Goal: Information Seeking & Learning: Check status

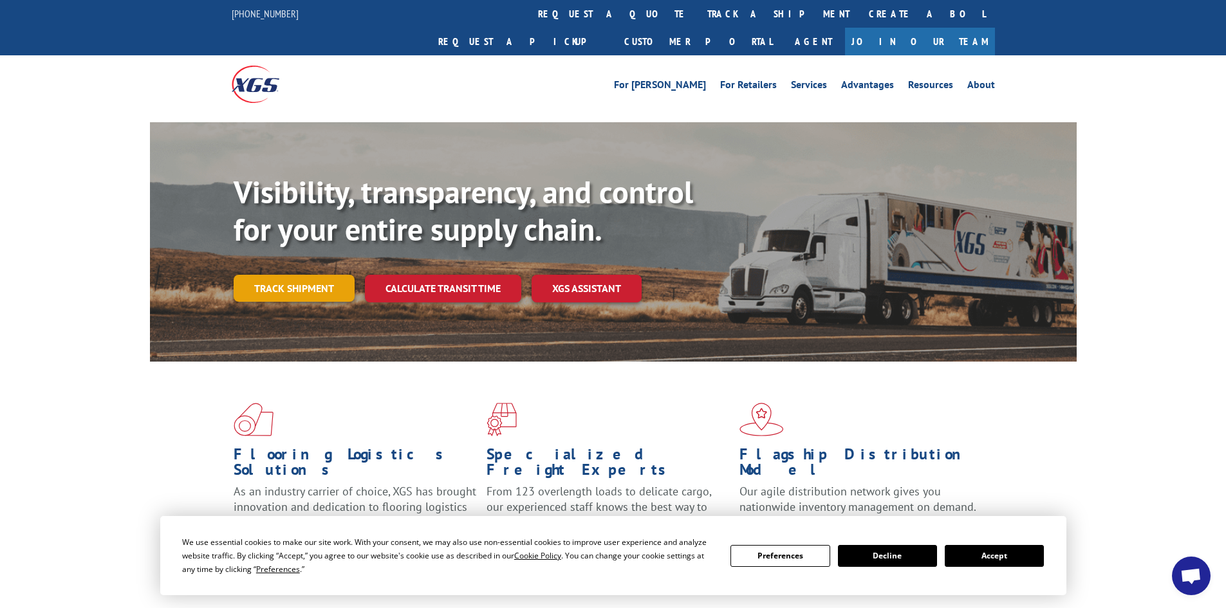
click at [298, 275] on link "Track shipment" at bounding box center [294, 288] width 121 height 27
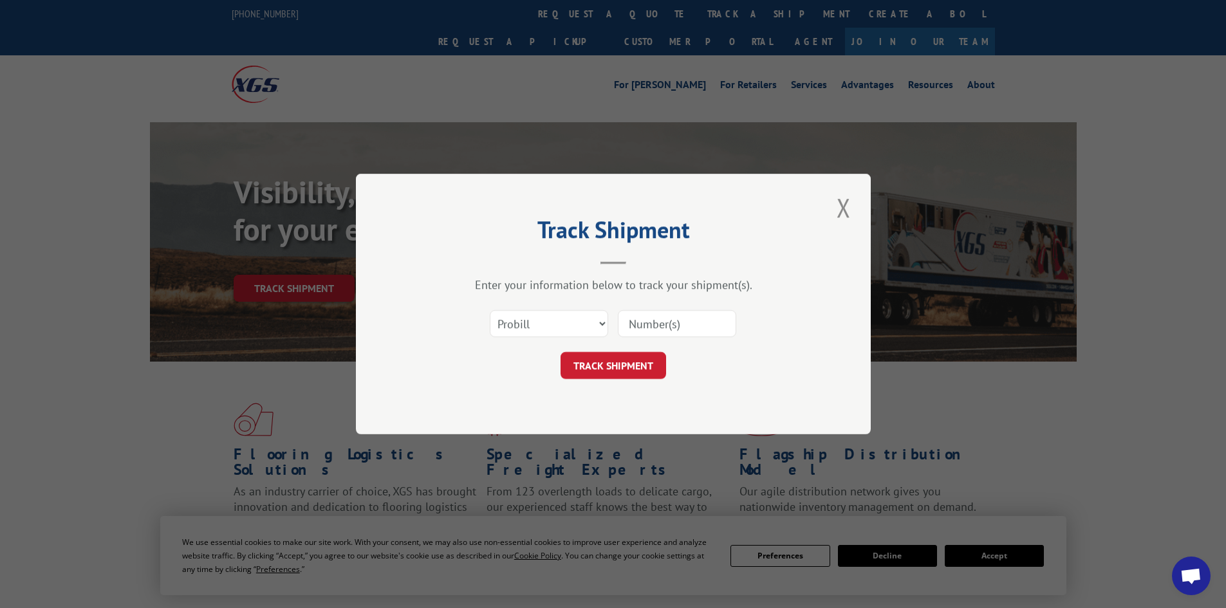
click at [673, 323] on input at bounding box center [677, 323] width 118 height 27
paste input "14355000"
click at [652, 325] on input "14355000" at bounding box center [677, 323] width 118 height 27
type input "14355000"
click at [631, 365] on button "TRACK SHIPMENT" at bounding box center [614, 365] width 106 height 27
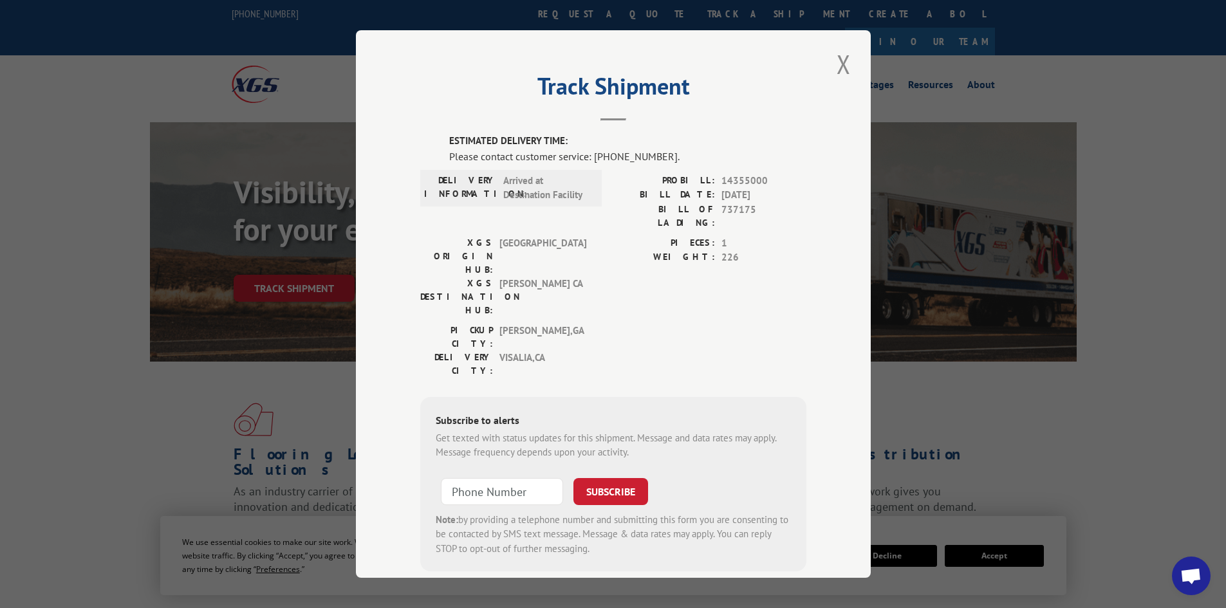
click at [733, 250] on span "226" at bounding box center [763, 257] width 85 height 15
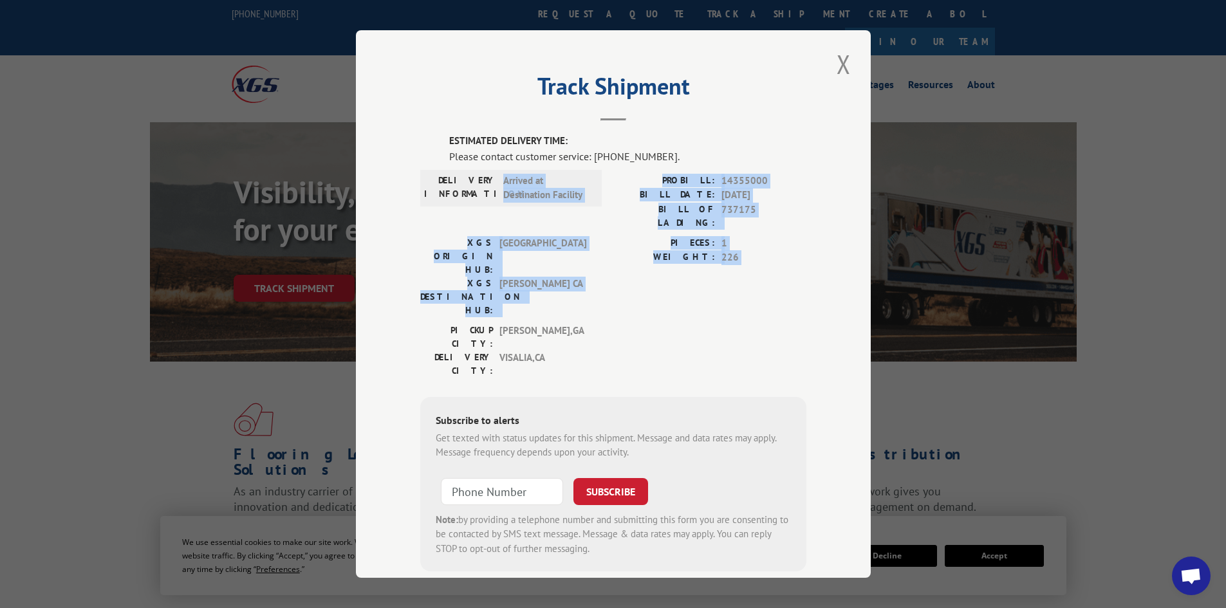
drag, startPoint x: 733, startPoint y: 243, endPoint x: 502, endPoint y: 181, distance: 239.0
click at [502, 181] on div "ESTIMATED DELIVERY TIME: Please contact customer service: [PHONE_NUMBER]. DELIV…" at bounding box center [613, 353] width 386 height 438
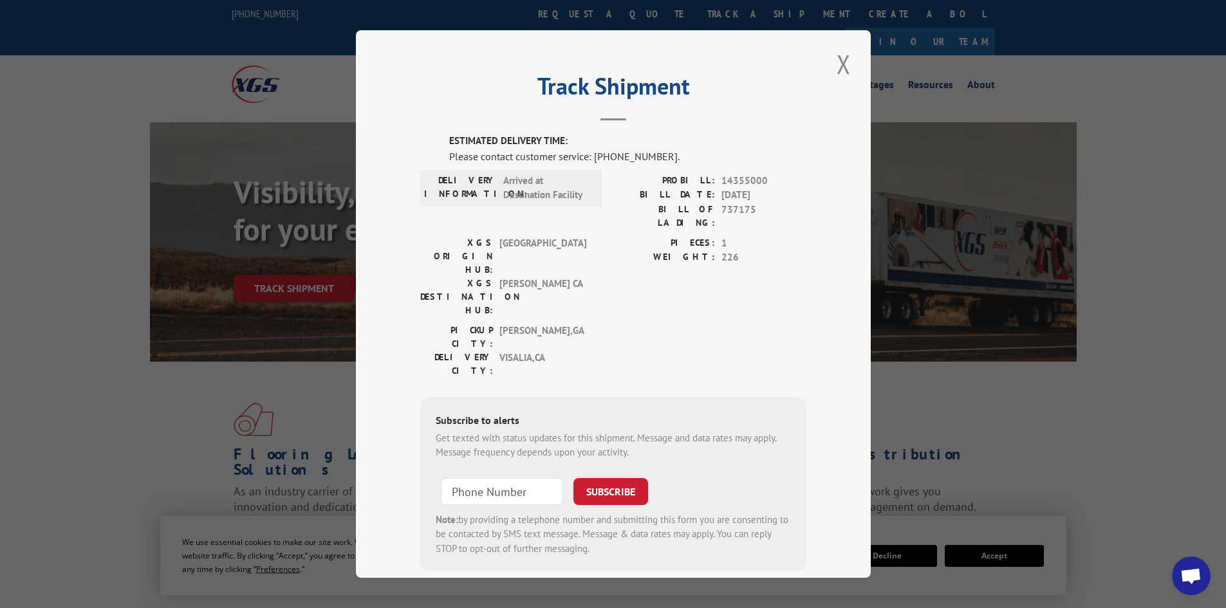
click at [434, 149] on div "ESTIMATED DELIVERY TIME: Please contact customer service: [PHONE_NUMBER]. DELIV…" at bounding box center [613, 353] width 386 height 438
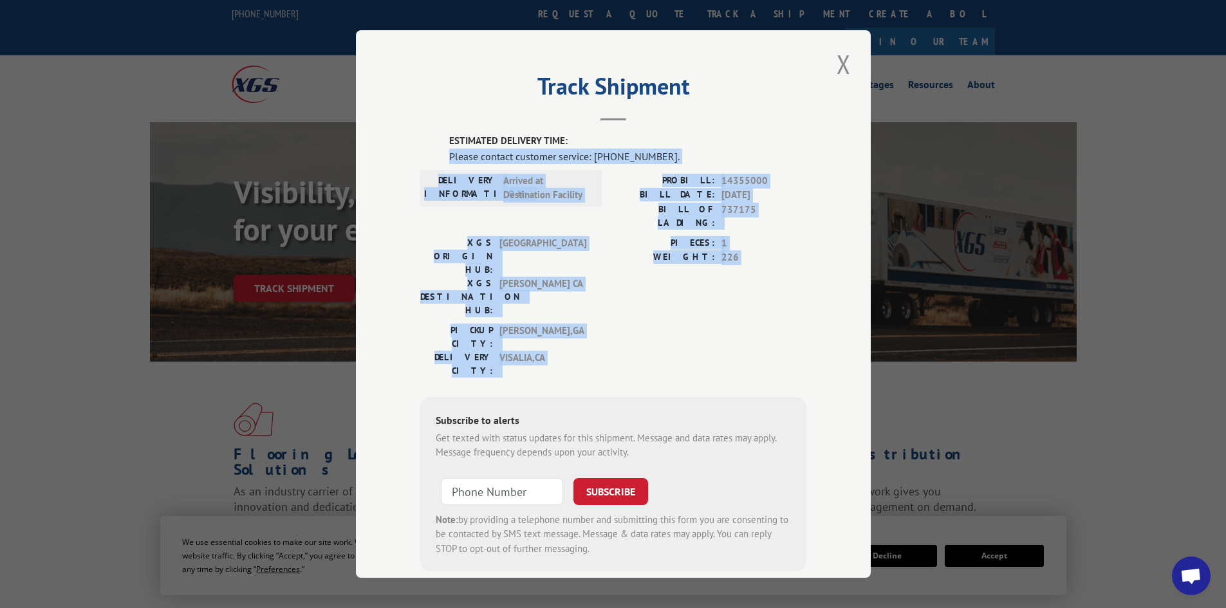
drag, startPoint x: 434, startPoint y: 149, endPoint x: 694, endPoint y: 299, distance: 299.3
click at [685, 301] on div "ESTIMATED DELIVERY TIME: Please contact customer service: [PHONE_NUMBER]. DELIV…" at bounding box center [613, 353] width 386 height 438
click at [694, 324] on div "PICKUP CITY: [GEOGRAPHIC_DATA] , [GEOGRAPHIC_DATA]: [GEOGRAPHIC_DATA] , [GEOGRA…" at bounding box center [613, 354] width 386 height 60
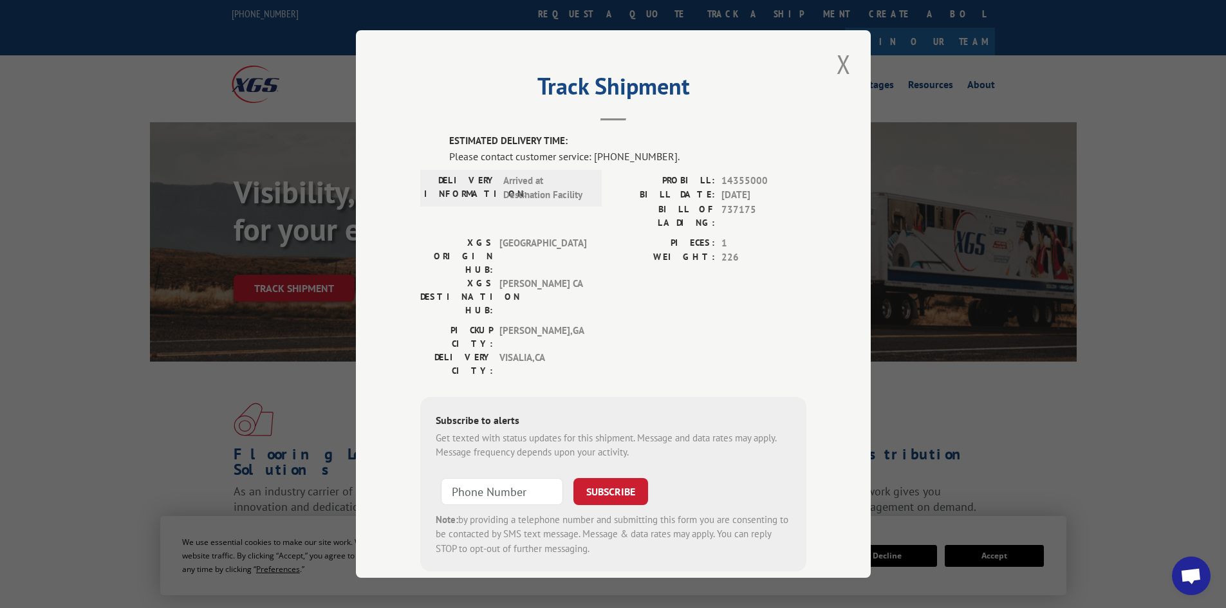
click at [694, 324] on div "PICKUP CITY: [GEOGRAPHIC_DATA] , [GEOGRAPHIC_DATA]: [GEOGRAPHIC_DATA] , [GEOGRA…" at bounding box center [613, 354] width 386 height 60
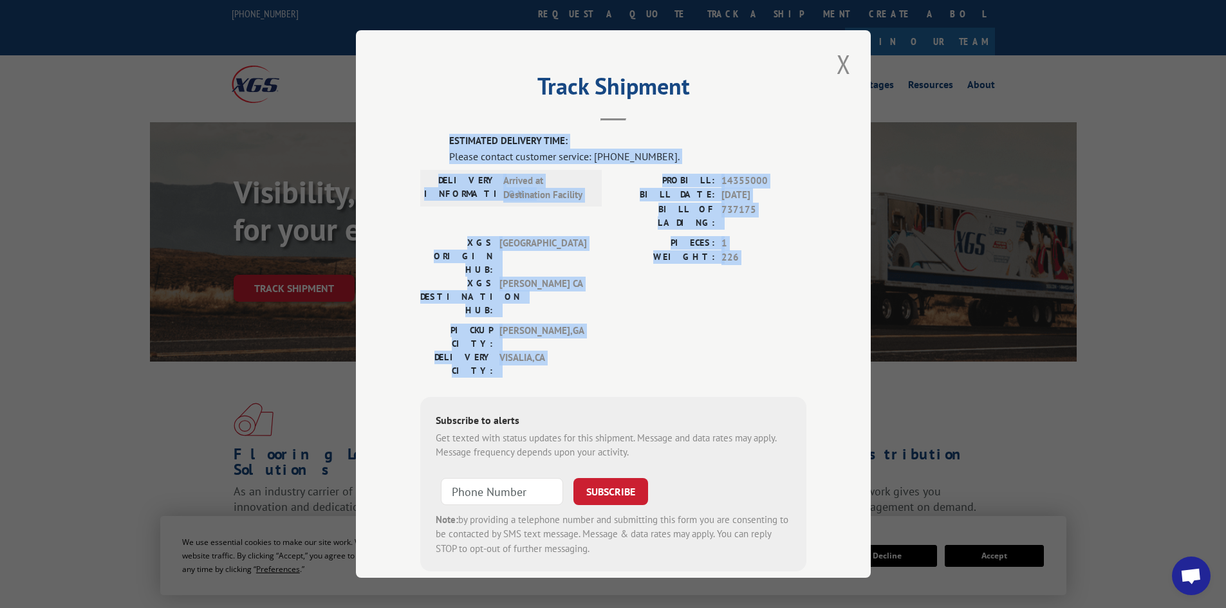
drag, startPoint x: 694, startPoint y: 299, endPoint x: 426, endPoint y: 125, distance: 319.2
click at [426, 125] on div "Track Shipment ESTIMATED DELIVERY TIME: Please contact customer service: [PHONE…" at bounding box center [613, 304] width 515 height 548
drag, startPoint x: 426, startPoint y: 125, endPoint x: 694, endPoint y: 285, distance: 312.6
click at [689, 288] on div "Track Shipment ESTIMATED DELIVERY TIME: Please contact customer service: [PHONE…" at bounding box center [613, 304] width 515 height 548
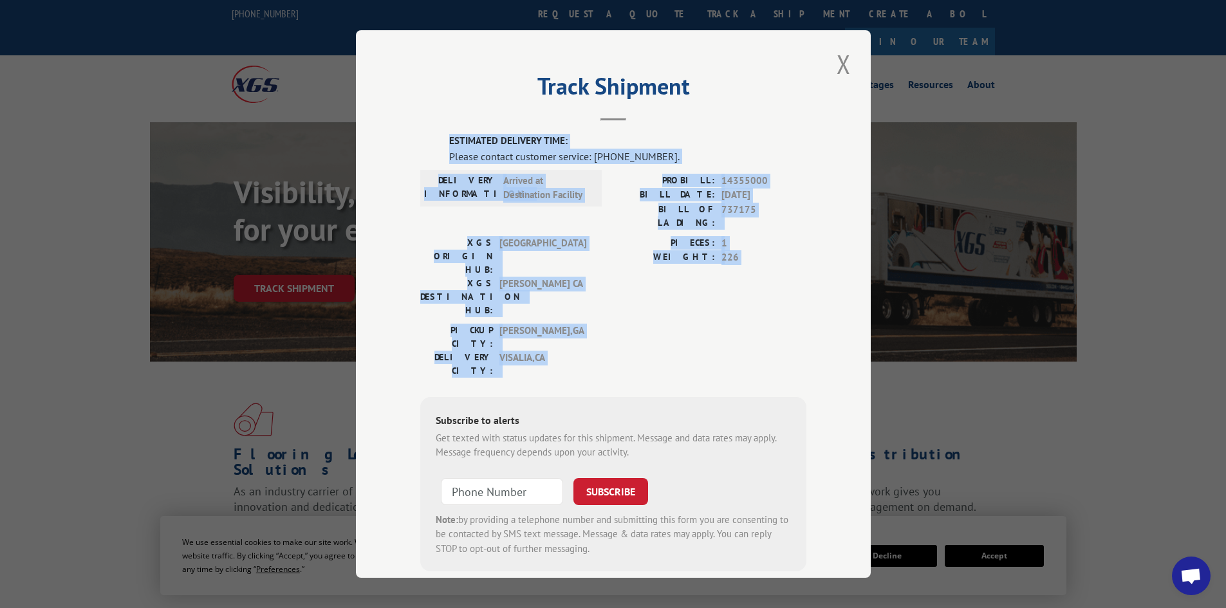
click at [694, 324] on div "PICKUP CITY: [GEOGRAPHIC_DATA] , [GEOGRAPHIC_DATA]: [GEOGRAPHIC_DATA] , [GEOGRA…" at bounding box center [613, 354] width 386 height 60
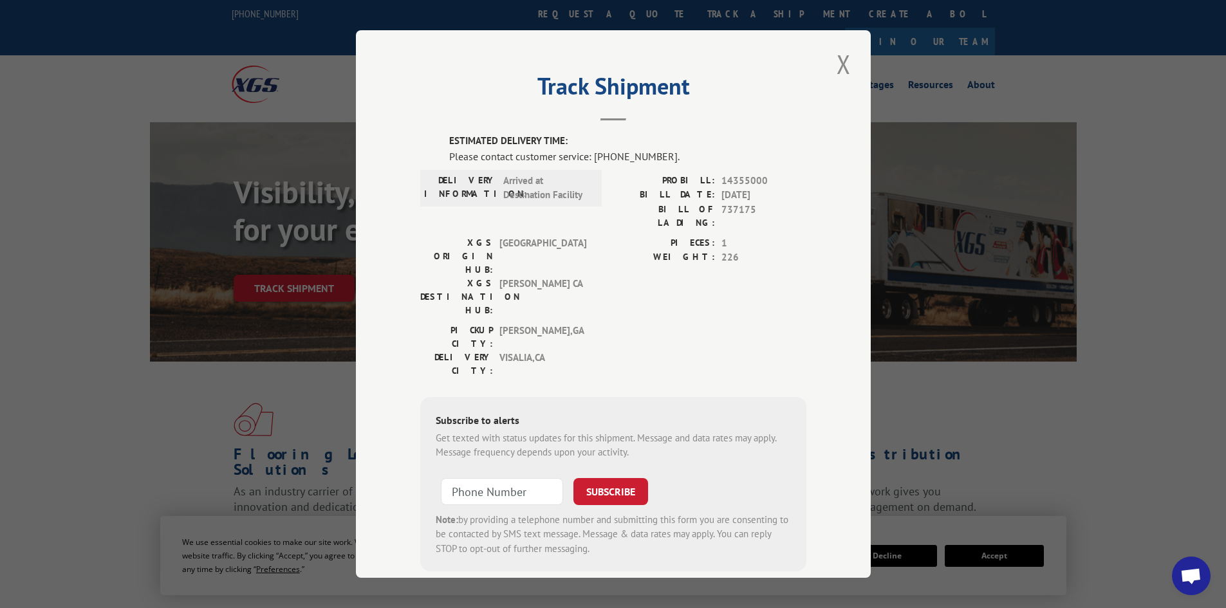
click at [694, 324] on div "PICKUP CITY: [GEOGRAPHIC_DATA] , [GEOGRAPHIC_DATA]: [GEOGRAPHIC_DATA] , [GEOGRA…" at bounding box center [613, 354] width 386 height 60
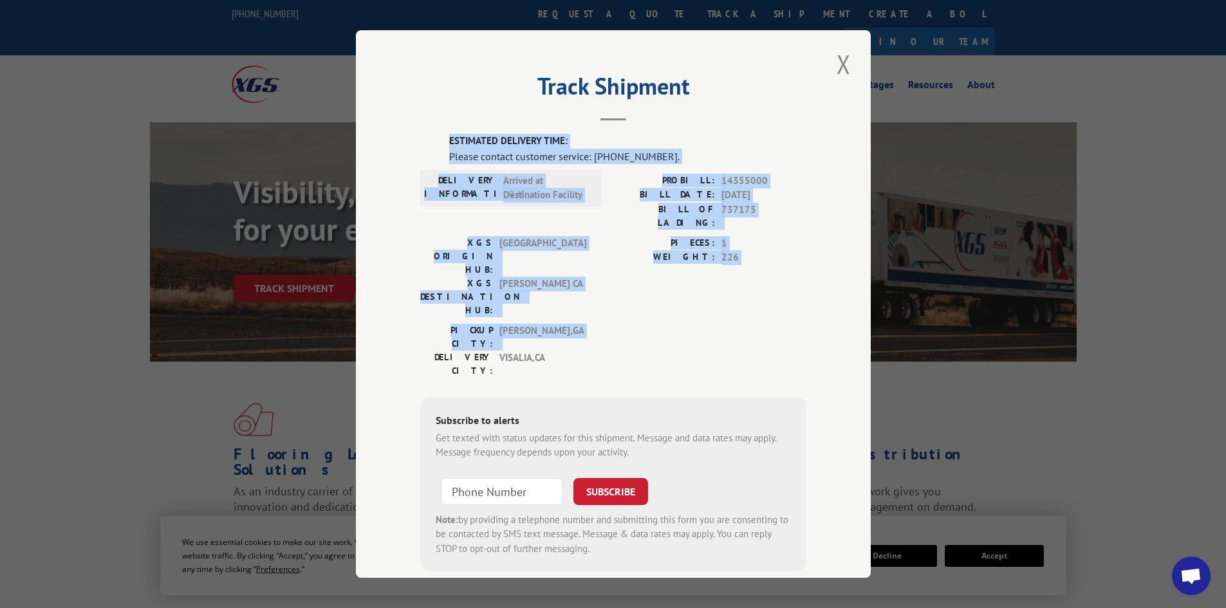
drag, startPoint x: 694, startPoint y: 285, endPoint x: 370, endPoint y: 125, distance: 361.8
click at [370, 125] on div "Track Shipment ESTIMATED DELIVERY TIME: Please contact customer service: [PHONE…" at bounding box center [613, 304] width 515 height 548
click at [432, 135] on div "ESTIMATED DELIVERY TIME: Please contact customer service: [PHONE_NUMBER]. DELIV…" at bounding box center [613, 353] width 386 height 438
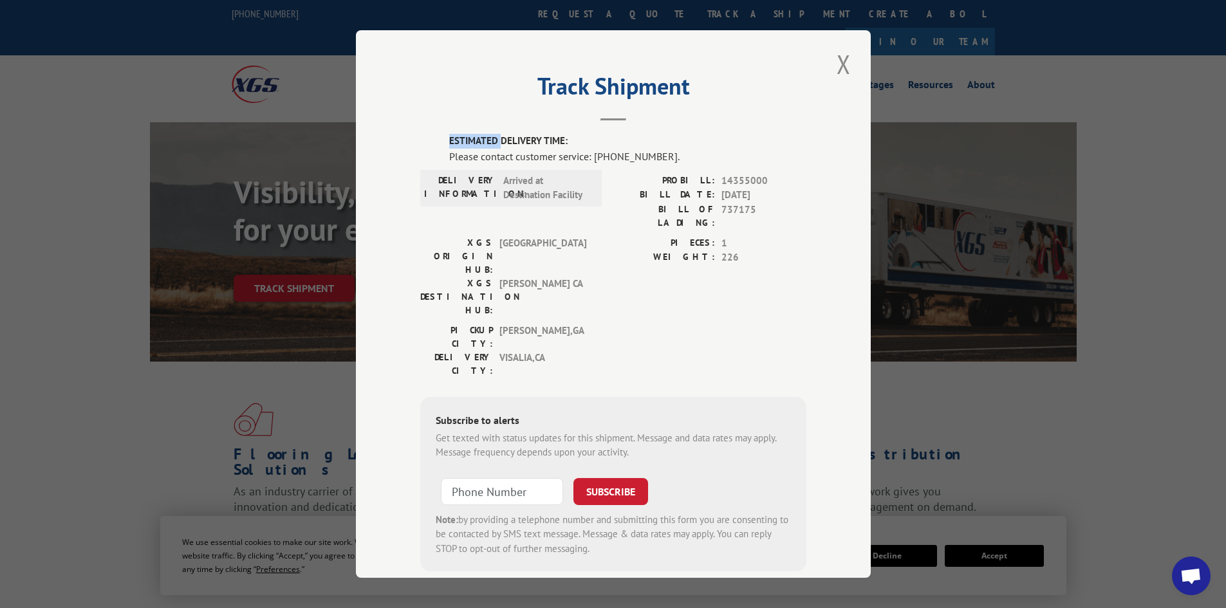
click at [432, 135] on div "ESTIMATED DELIVERY TIME: Please contact customer service: [PHONE_NUMBER]. DELIV…" at bounding box center [613, 353] width 386 height 438
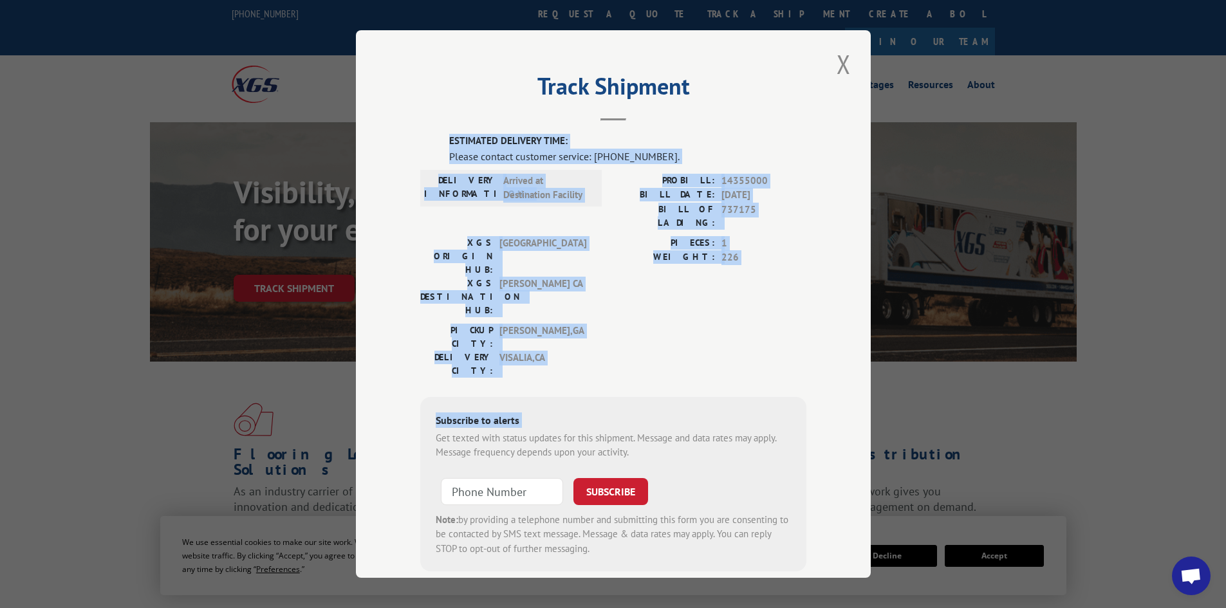
drag, startPoint x: 432, startPoint y: 135, endPoint x: 818, endPoint y: 315, distance: 426.1
click at [818, 315] on div "Track Shipment ESTIMATED DELIVERY TIME: Please contact customer service: [PHONE…" at bounding box center [613, 304] width 515 height 548
click at [810, 302] on div "Track Shipment ESTIMATED DELIVERY TIME: Please contact customer service: [PHONE…" at bounding box center [613, 304] width 515 height 548
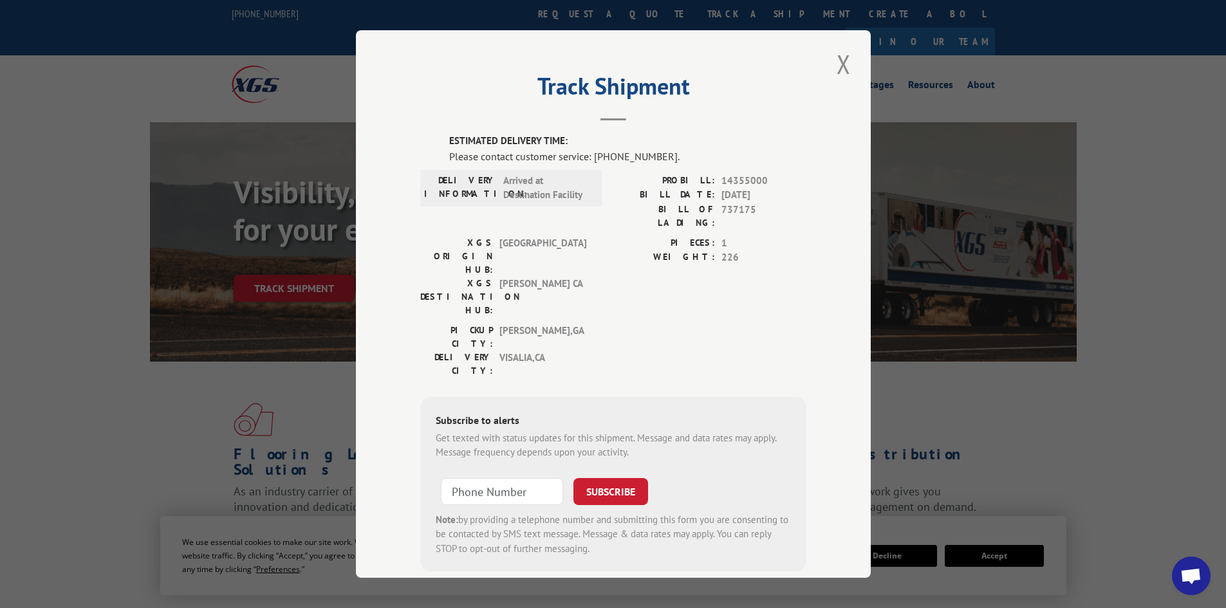
click at [810, 302] on div "Track Shipment ESTIMATED DELIVERY TIME: Please contact customer service: [PHONE…" at bounding box center [613, 304] width 515 height 548
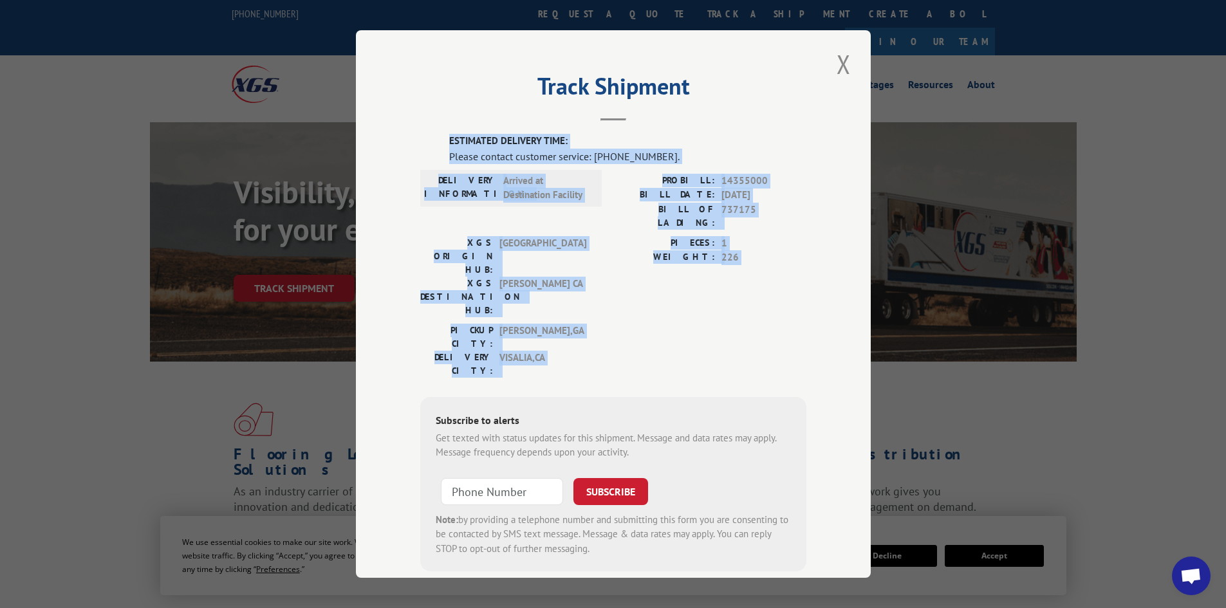
drag, startPoint x: 810, startPoint y: 302, endPoint x: 463, endPoint y: 132, distance: 386.2
click at [463, 132] on div "Track Shipment ESTIMATED DELIVERY TIME: Please contact customer service: [PHONE…" at bounding box center [613, 304] width 515 height 548
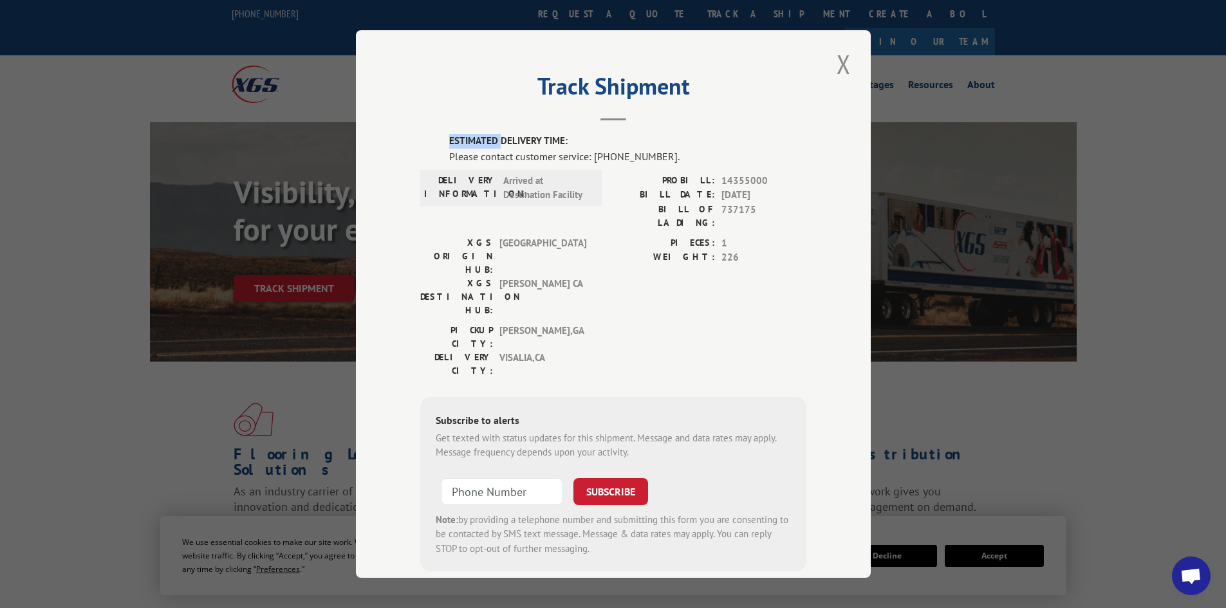
click at [463, 132] on div "Track Shipment ESTIMATED DELIVERY TIME: Please contact customer service: [PHONE…" at bounding box center [613, 304] width 515 height 548
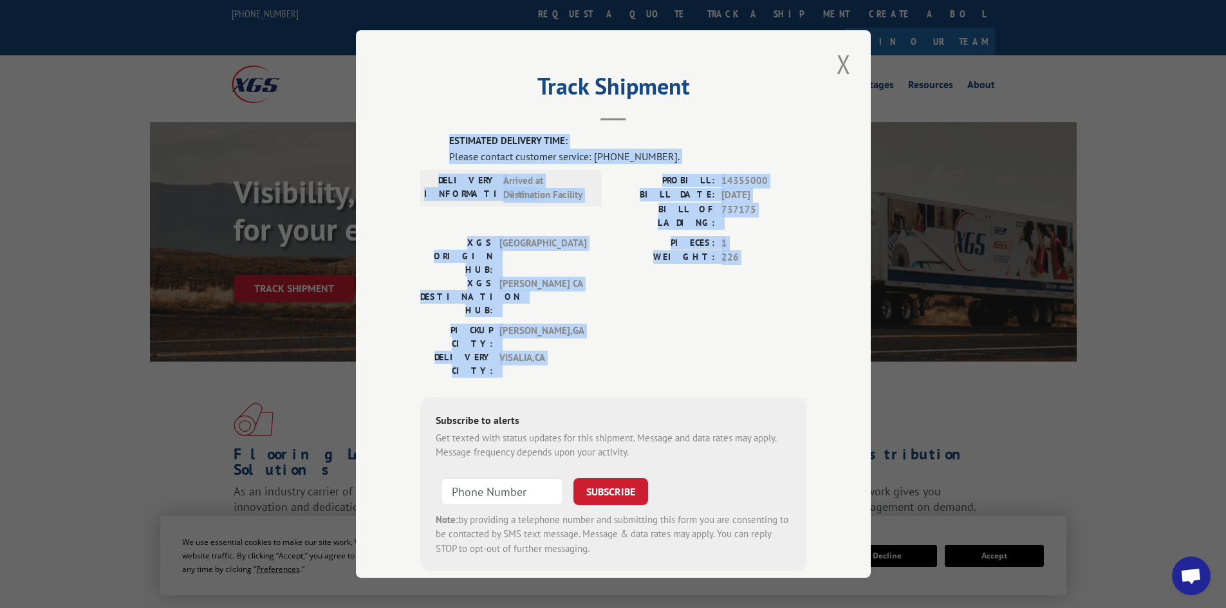
drag, startPoint x: 463, startPoint y: 132, endPoint x: 750, endPoint y: 289, distance: 327.2
click at [750, 289] on div "Track Shipment ESTIMATED DELIVERY TIME: Please contact customer service: [PHONE…" at bounding box center [613, 304] width 515 height 548
click at [750, 324] on div "PICKUP CITY: [GEOGRAPHIC_DATA] , [GEOGRAPHIC_DATA]: [GEOGRAPHIC_DATA] , [GEOGRA…" at bounding box center [613, 354] width 386 height 60
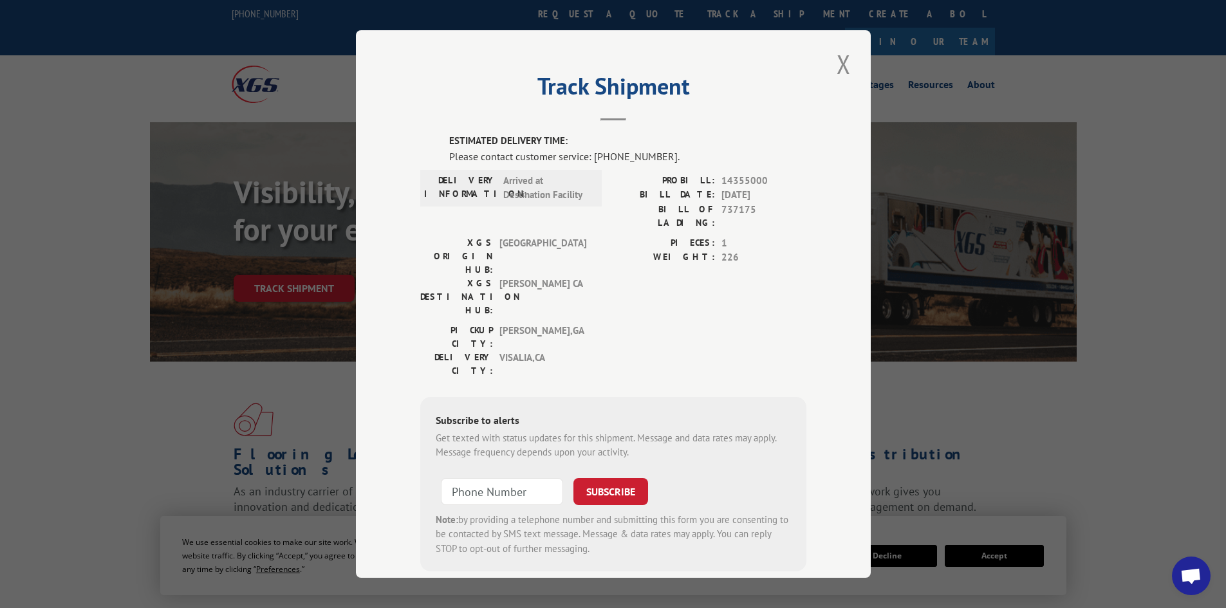
click at [750, 324] on div "PICKUP CITY: [GEOGRAPHIC_DATA] , [GEOGRAPHIC_DATA]: [GEOGRAPHIC_DATA] , [GEOGRA…" at bounding box center [613, 354] width 386 height 60
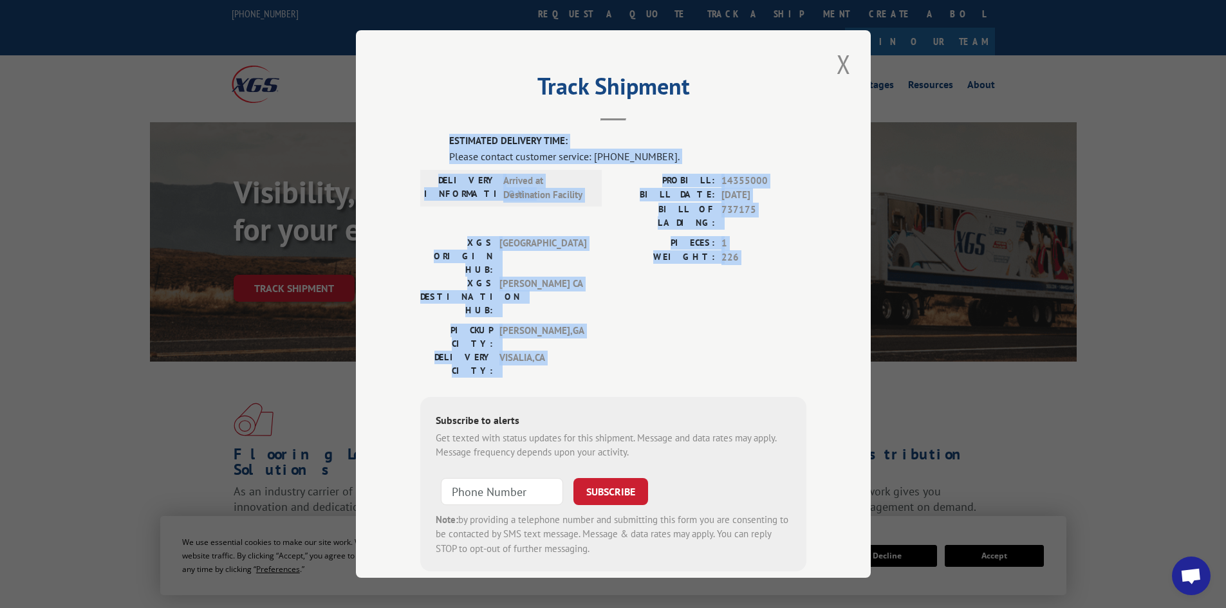
drag, startPoint x: 750, startPoint y: 289, endPoint x: 483, endPoint y: 137, distance: 307.8
click at [483, 137] on div "ESTIMATED DELIVERY TIME: Please contact customer service: [PHONE_NUMBER]. DELIV…" at bounding box center [613, 353] width 386 height 438
click at [483, 137] on label "ESTIMATED DELIVERY TIME:" at bounding box center [627, 141] width 357 height 15
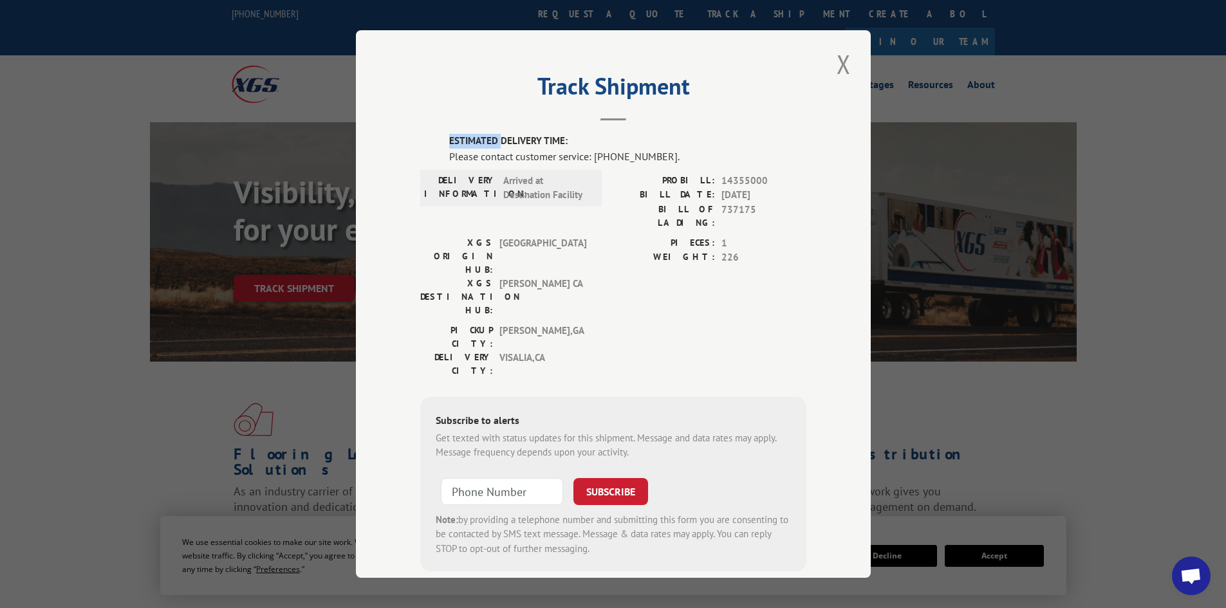
click at [483, 137] on label "ESTIMATED DELIVERY TIME:" at bounding box center [627, 141] width 357 height 15
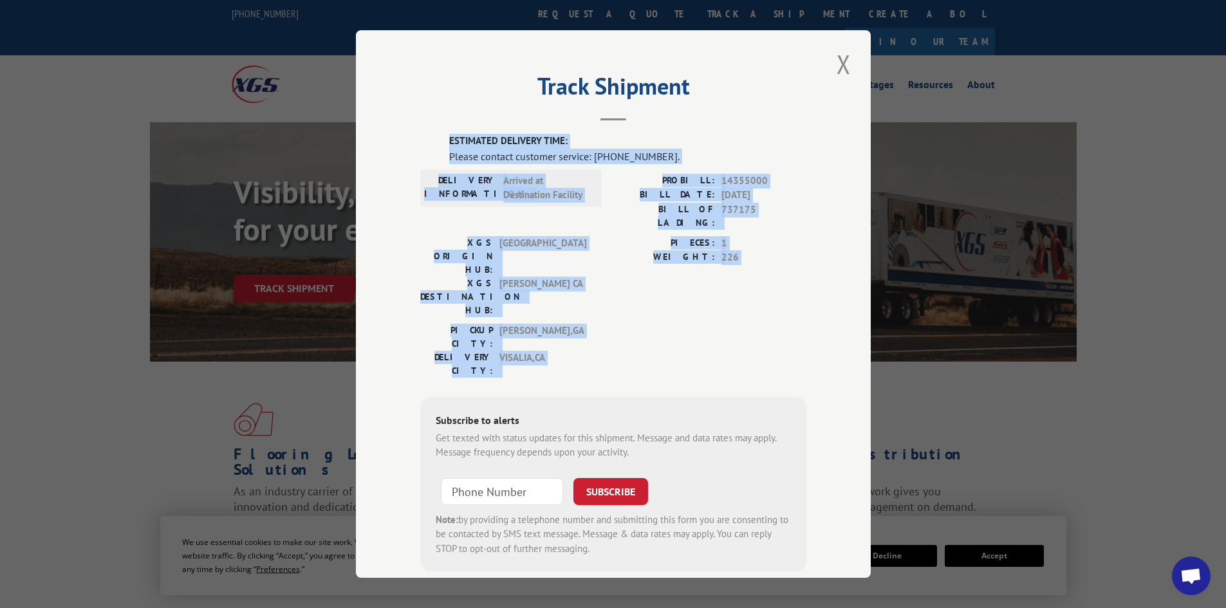
drag, startPoint x: 483, startPoint y: 137, endPoint x: 636, endPoint y: 304, distance: 227.3
click at [636, 304] on div "ESTIMATED DELIVERY TIME: Please contact customer service: [PHONE_NUMBER]. DELIV…" at bounding box center [613, 353] width 386 height 438
click at [636, 324] on div "PICKUP CITY: [GEOGRAPHIC_DATA] , [GEOGRAPHIC_DATA]: [GEOGRAPHIC_DATA] , [GEOGRA…" at bounding box center [613, 354] width 386 height 60
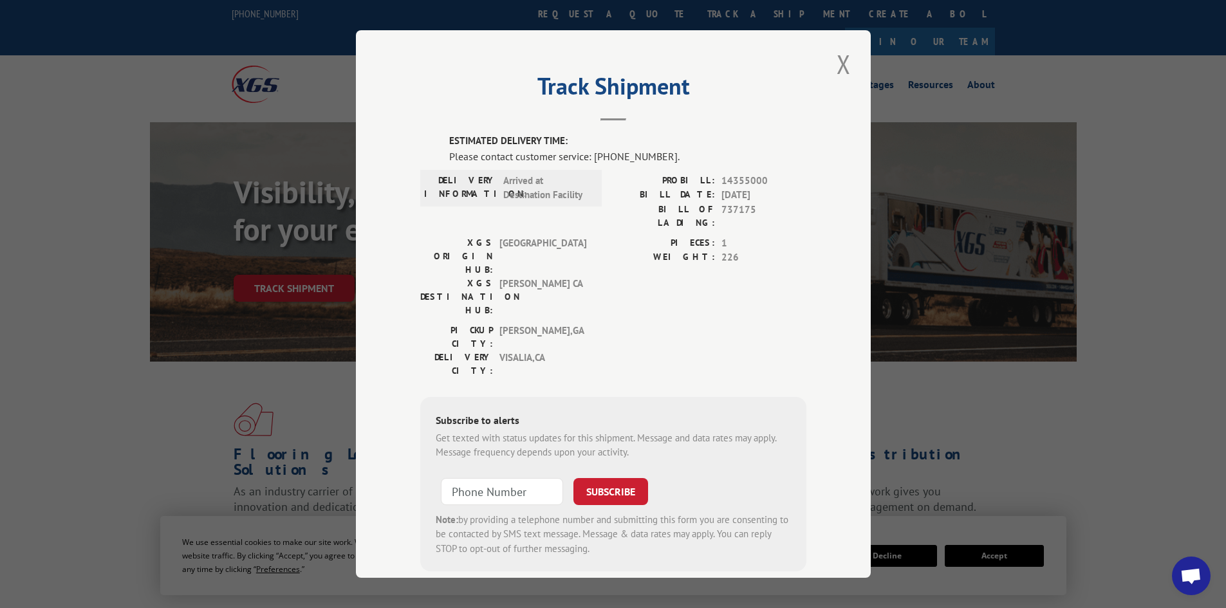
click at [636, 324] on div "PICKUP CITY: [GEOGRAPHIC_DATA] , [GEOGRAPHIC_DATA]: [GEOGRAPHIC_DATA] , [GEOGRA…" at bounding box center [613, 354] width 386 height 60
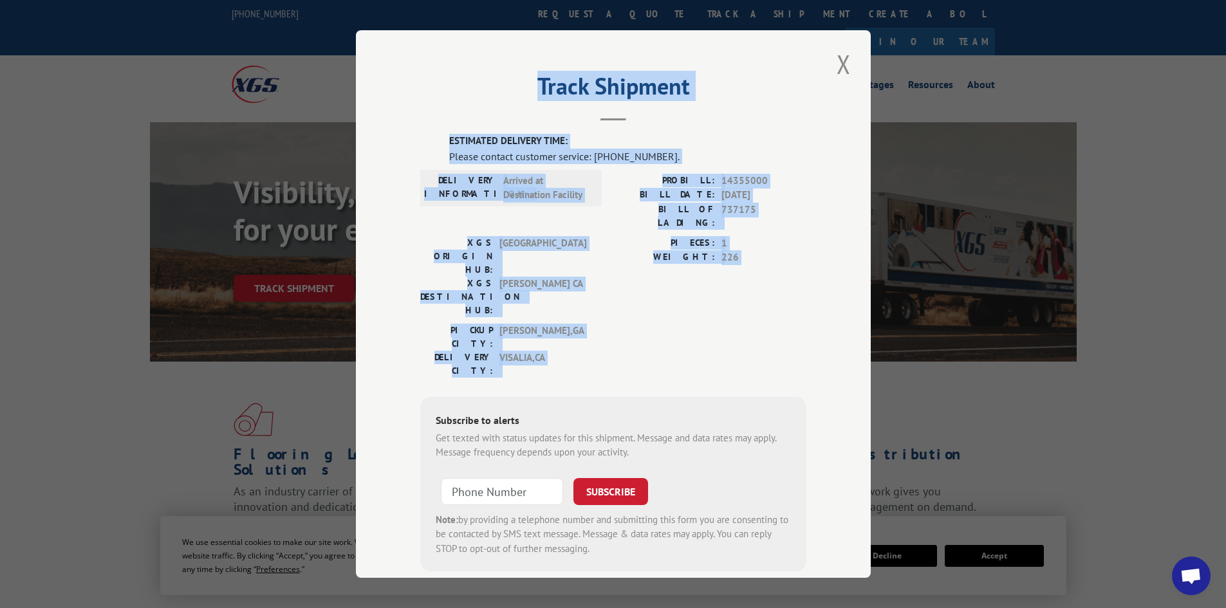
drag, startPoint x: 636, startPoint y: 304, endPoint x: 440, endPoint y: 115, distance: 273.1
click at [440, 115] on div "Track Shipment ESTIMATED DELIVERY TIME: Please contact customer service: [PHONE…" at bounding box center [613, 304] width 515 height 548
click at [440, 115] on header "Track Shipment" at bounding box center [613, 99] width 386 height 44
drag, startPoint x: 440, startPoint y: 115, endPoint x: 734, endPoint y: 292, distance: 342.7
click at [734, 292] on div "Track Shipment ESTIMATED DELIVERY TIME: Please contact customer service: [PHONE…" at bounding box center [613, 304] width 515 height 548
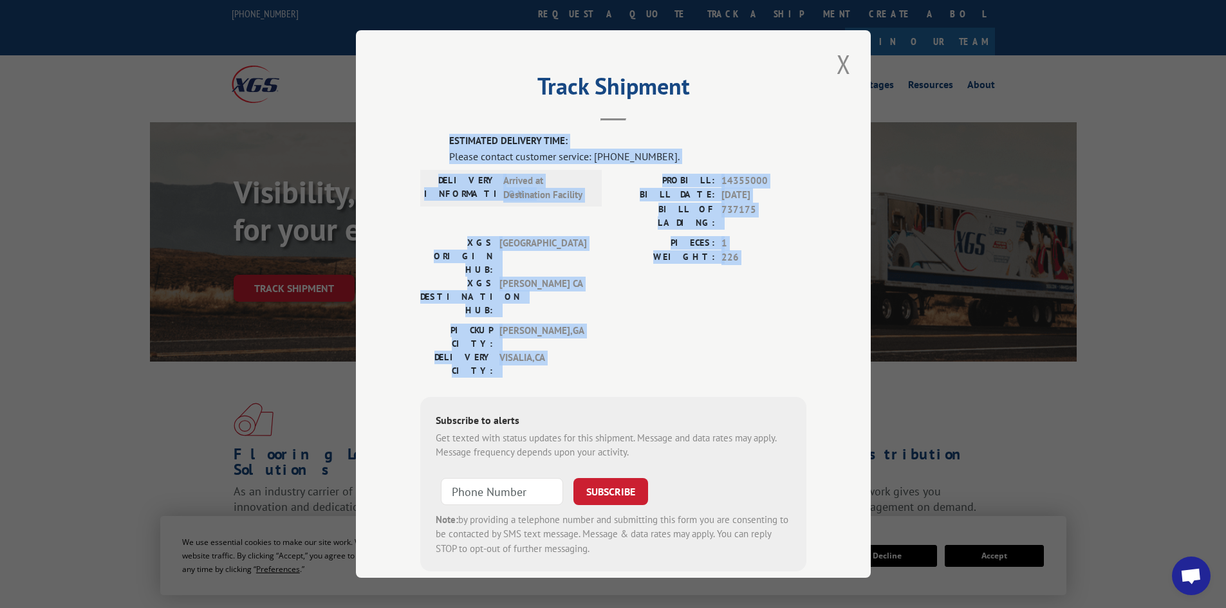
click at [734, 324] on div "PICKUP CITY: [GEOGRAPHIC_DATA] , [GEOGRAPHIC_DATA]: [GEOGRAPHIC_DATA] , [GEOGRA…" at bounding box center [613, 354] width 386 height 60
drag, startPoint x: 734, startPoint y: 292, endPoint x: 450, endPoint y: 126, distance: 327.9
click at [450, 126] on div "Track Shipment ESTIMATED DELIVERY TIME: Please contact customer service: [PHONE…" at bounding box center [613, 304] width 515 height 548
drag, startPoint x: 450, startPoint y: 126, endPoint x: 749, endPoint y: 297, distance: 344.2
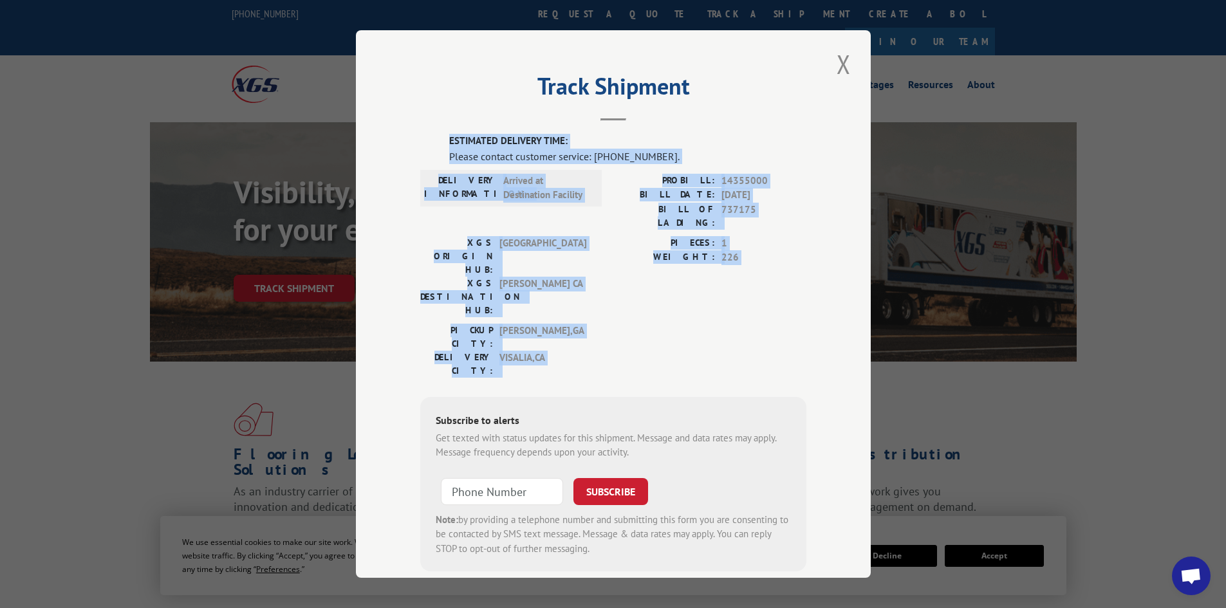
click at [749, 297] on div "Track Shipment ESTIMATED DELIVERY TIME: Please contact customer service: [PHONE…" at bounding box center [613, 304] width 515 height 548
click at [749, 324] on div "PICKUP CITY: [GEOGRAPHIC_DATA] , [GEOGRAPHIC_DATA]: [GEOGRAPHIC_DATA] , [GEOGRA…" at bounding box center [613, 354] width 386 height 60
drag, startPoint x: 749, startPoint y: 297, endPoint x: 446, endPoint y: 148, distance: 337.9
click at [446, 148] on div "ESTIMATED DELIVERY TIME: Please contact customer service: [PHONE_NUMBER]. DELIV…" at bounding box center [613, 353] width 386 height 438
click at [449, 149] on div "Please contact customer service: [PHONE_NUMBER]." at bounding box center [627, 156] width 357 height 15
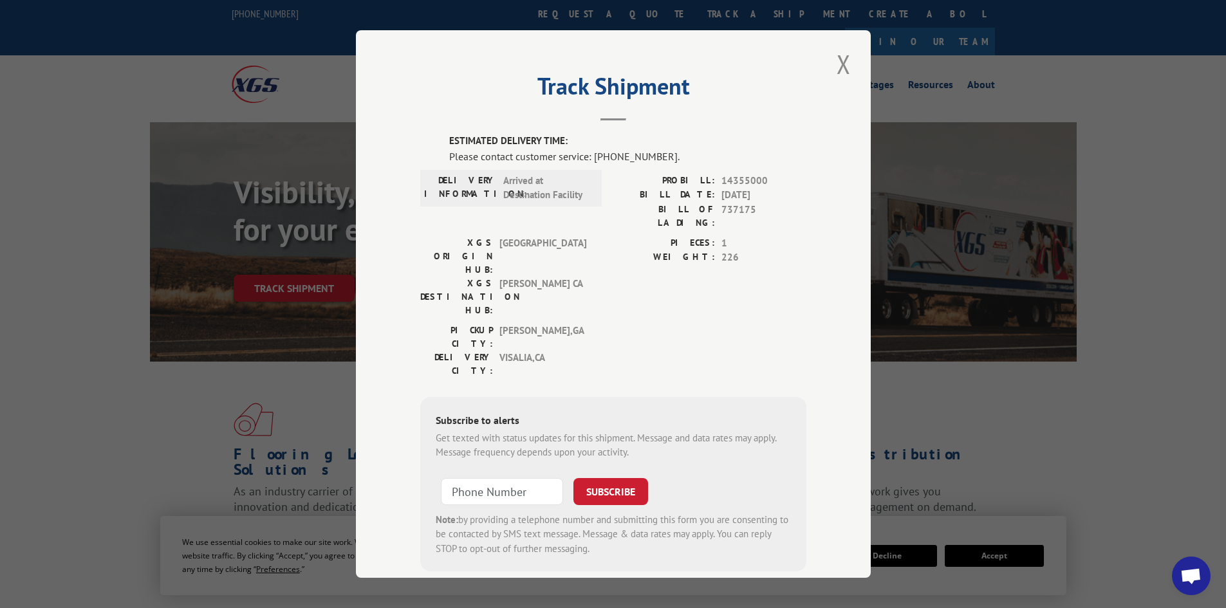
click at [423, 140] on div "ESTIMATED DELIVERY TIME: Please contact customer service: [PHONE_NUMBER]. DELIV…" at bounding box center [613, 353] width 386 height 438
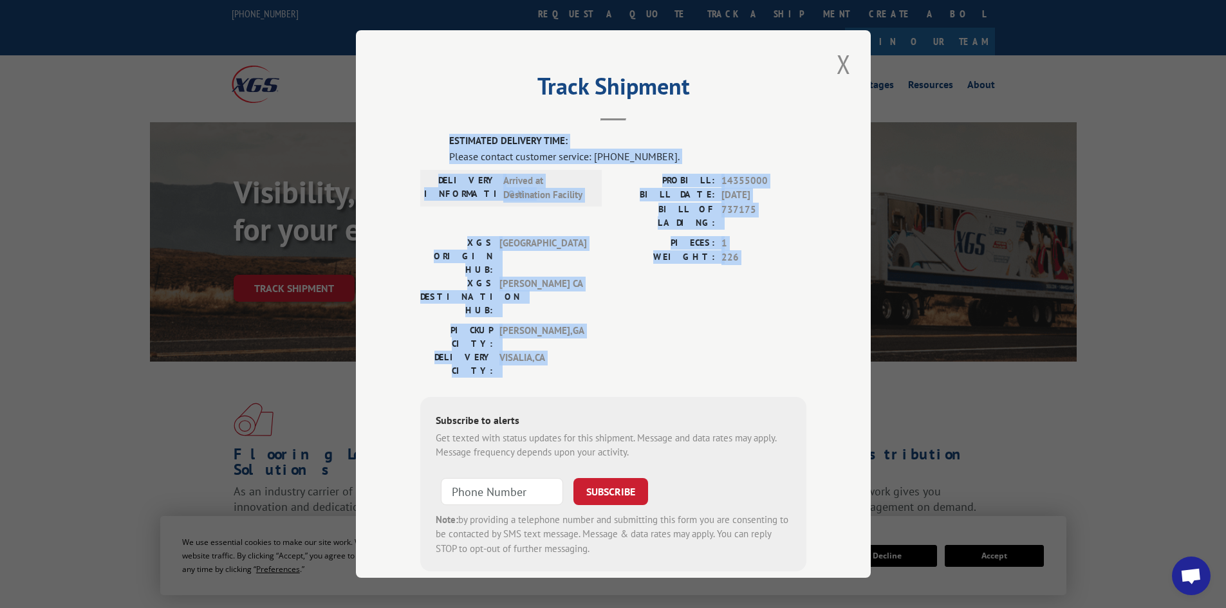
drag, startPoint x: 423, startPoint y: 140, endPoint x: 662, endPoint y: 292, distance: 283.5
click at [662, 292] on div "ESTIMATED DELIVERY TIME: Please contact customer service: [PHONE_NUMBER]. DELIV…" at bounding box center [613, 353] width 386 height 438
click at [662, 324] on div "PICKUP CITY: [GEOGRAPHIC_DATA] , [GEOGRAPHIC_DATA]: [GEOGRAPHIC_DATA] , [GEOGRA…" at bounding box center [613, 354] width 386 height 60
drag, startPoint x: 662, startPoint y: 292, endPoint x: 463, endPoint y: 116, distance: 265.8
click at [463, 116] on div "Track Shipment ESTIMATED DELIVERY TIME: Please contact customer service: [PHONE…" at bounding box center [613, 304] width 515 height 548
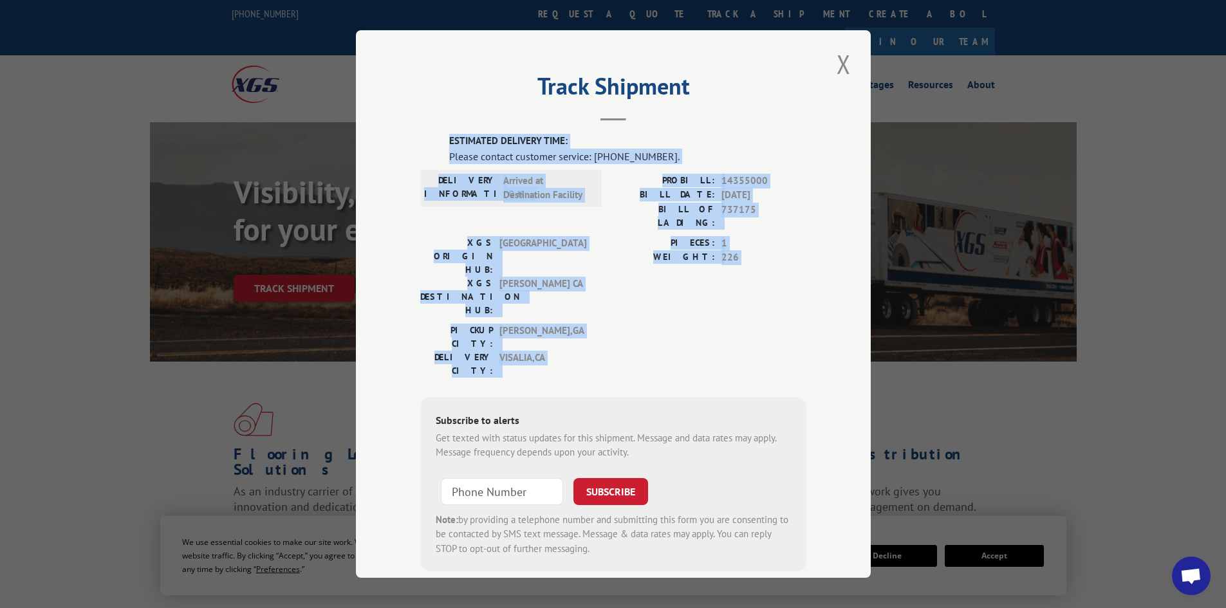
click at [463, 116] on header "Track Shipment" at bounding box center [613, 99] width 386 height 44
drag, startPoint x: 463, startPoint y: 116, endPoint x: 741, endPoint y: 286, distance: 326.4
click at [723, 291] on div "Track Shipment ESTIMATED DELIVERY TIME: Please contact customer service: [PHONE…" at bounding box center [613, 304] width 515 height 548
click at [741, 324] on div "PICKUP CITY: [GEOGRAPHIC_DATA] , [GEOGRAPHIC_DATA]: [GEOGRAPHIC_DATA] , [GEOGRA…" at bounding box center [613, 354] width 386 height 60
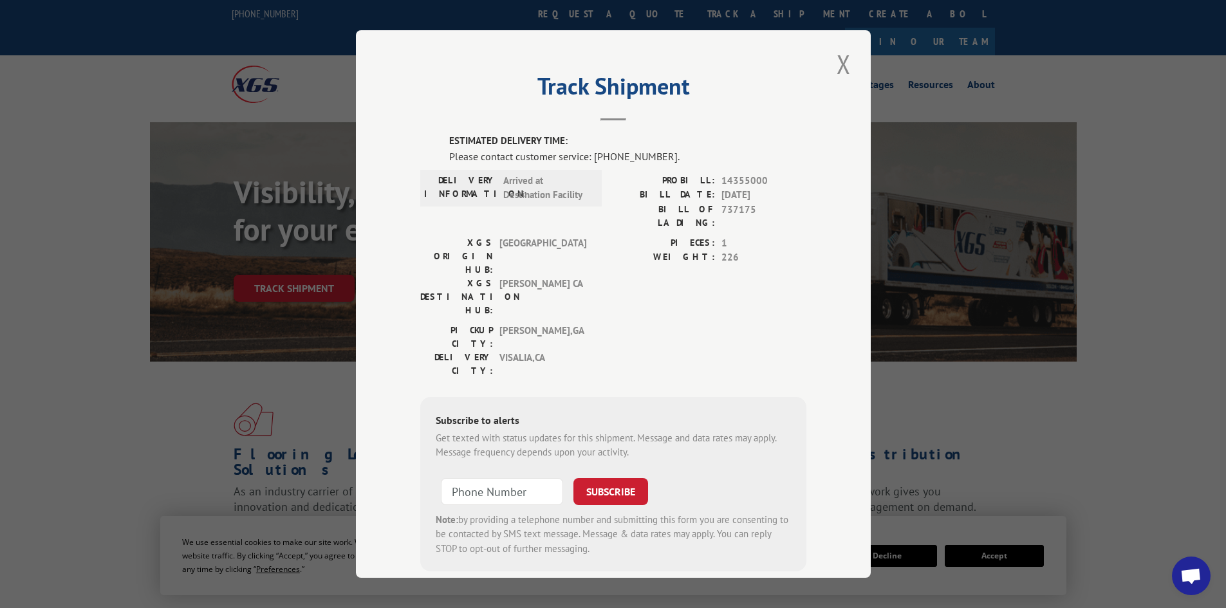
click at [741, 324] on div "PICKUP CITY: [GEOGRAPHIC_DATA] , [GEOGRAPHIC_DATA]: [GEOGRAPHIC_DATA] , [GEOGRA…" at bounding box center [613, 354] width 386 height 60
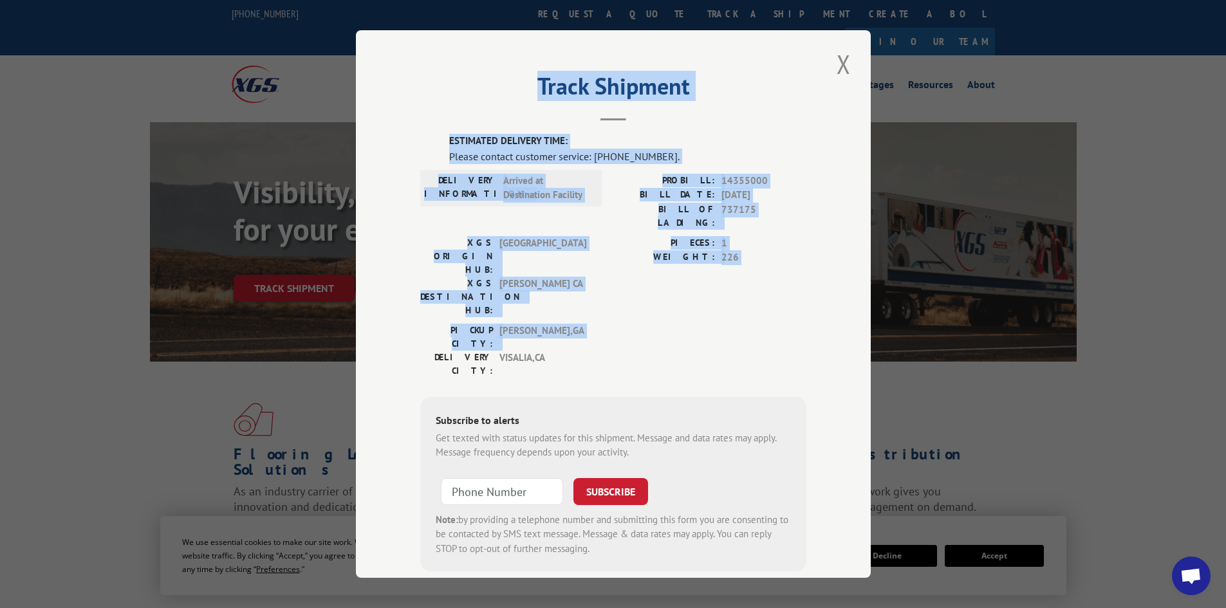
drag, startPoint x: 741, startPoint y: 286, endPoint x: 471, endPoint y: 116, distance: 318.9
click at [471, 116] on div "Track Shipment ESTIMATED DELIVERY TIME: Please contact customer service: [PHONE…" at bounding box center [613, 304] width 515 height 548
click at [469, 116] on header "Track Shipment" at bounding box center [613, 99] width 386 height 44
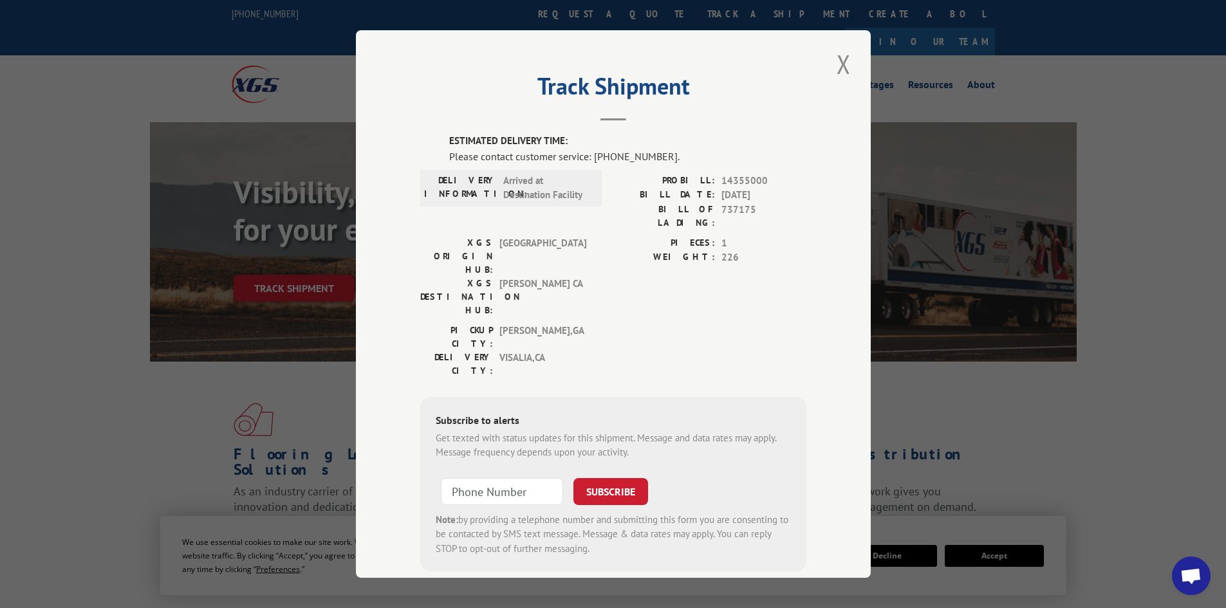
click at [469, 116] on header "Track Shipment" at bounding box center [613, 99] width 386 height 44
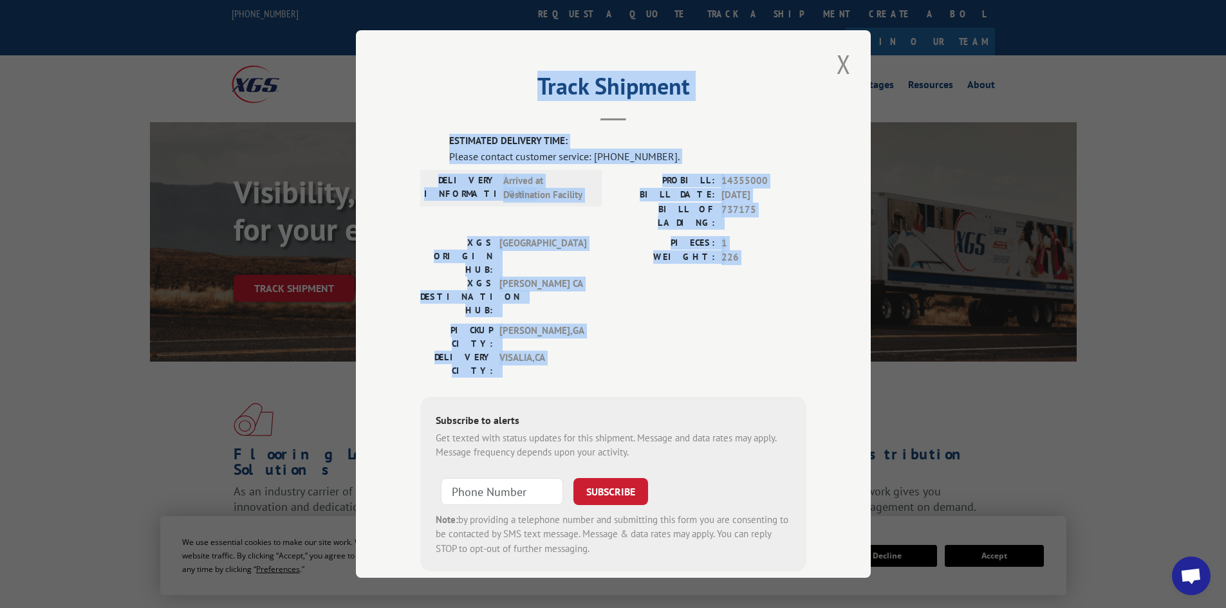
drag, startPoint x: 469, startPoint y: 116, endPoint x: 754, endPoint y: 294, distance: 335.9
click at [754, 294] on div "Track Shipment ESTIMATED DELIVERY TIME: Please contact customer service: [PHONE…" at bounding box center [613, 304] width 515 height 548
click at [754, 324] on div "PICKUP CITY: [GEOGRAPHIC_DATA] , [GEOGRAPHIC_DATA]: [GEOGRAPHIC_DATA] , [GEOGRA…" at bounding box center [613, 354] width 386 height 60
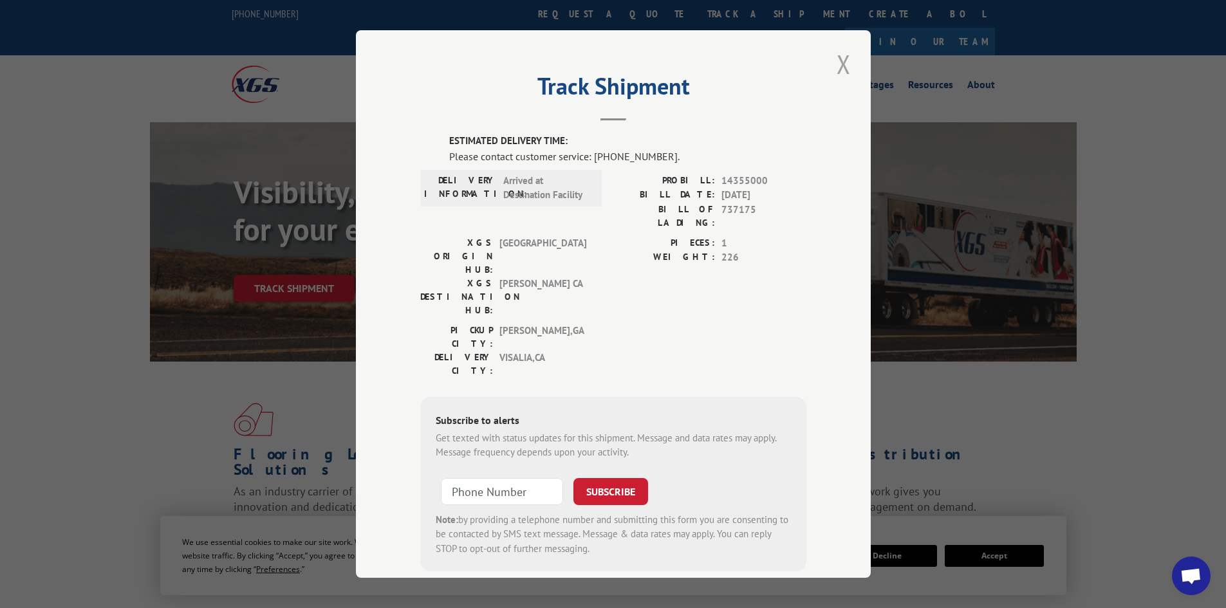
click at [839, 64] on button "Close modal" at bounding box center [844, 63] width 22 height 35
